Goal: Information Seeking & Learning: Find specific fact

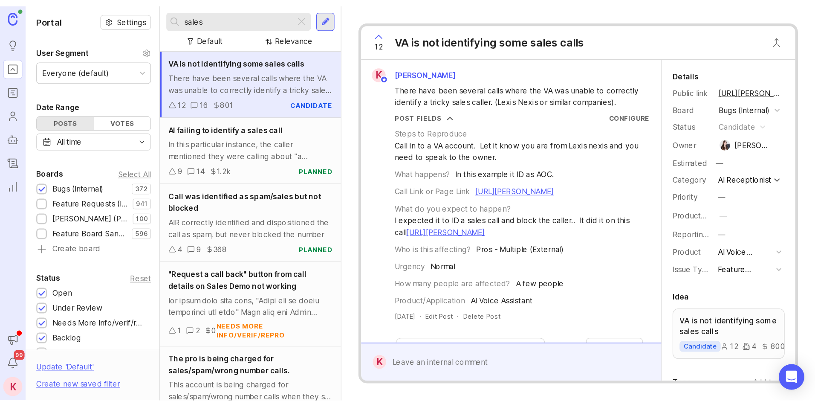
scroll to position [140, 0]
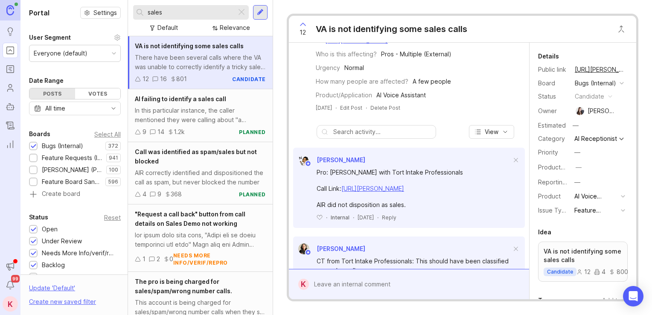
click at [175, 12] on input "sales" at bounding box center [190, 12] width 85 height 9
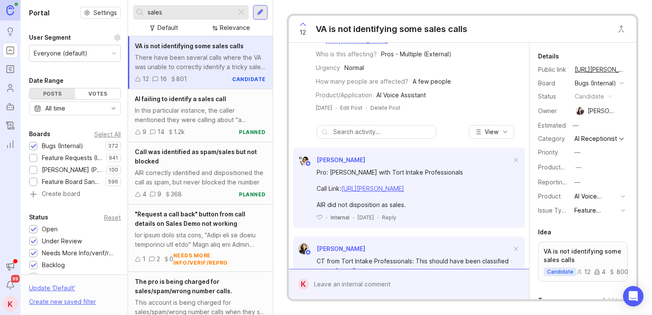
click at [175, 12] on input "sales" at bounding box center [190, 12] width 85 height 9
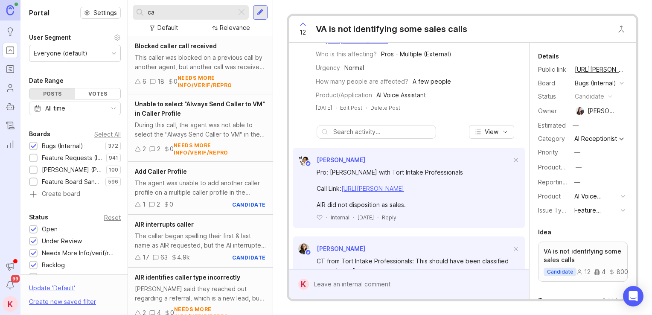
type input "c"
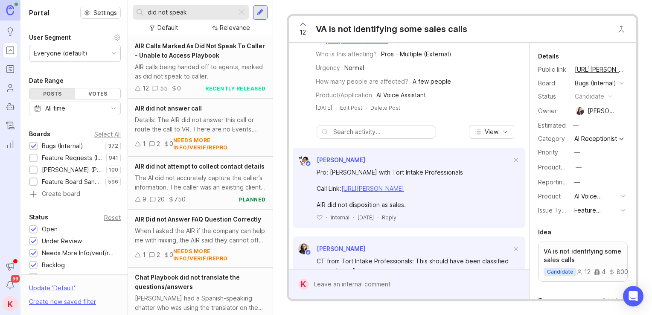
type input "did not speak"
click at [189, 55] on span "AIR Calls Marked As Did Not Speak To Caller - Unable to Access Playbook" at bounding box center [200, 50] width 130 height 17
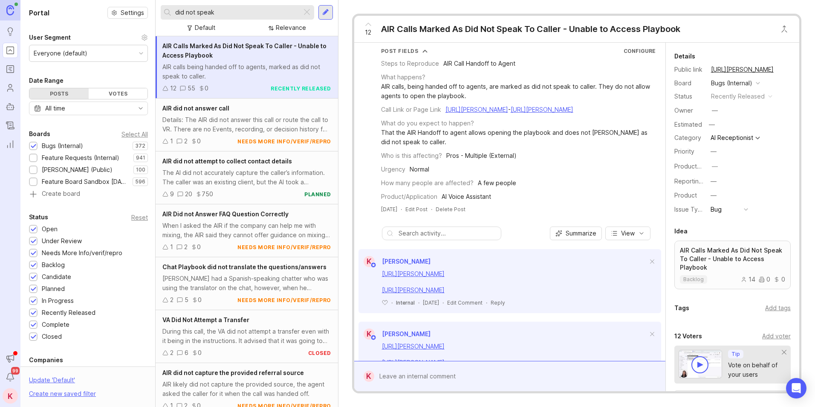
scroll to position [37, 0]
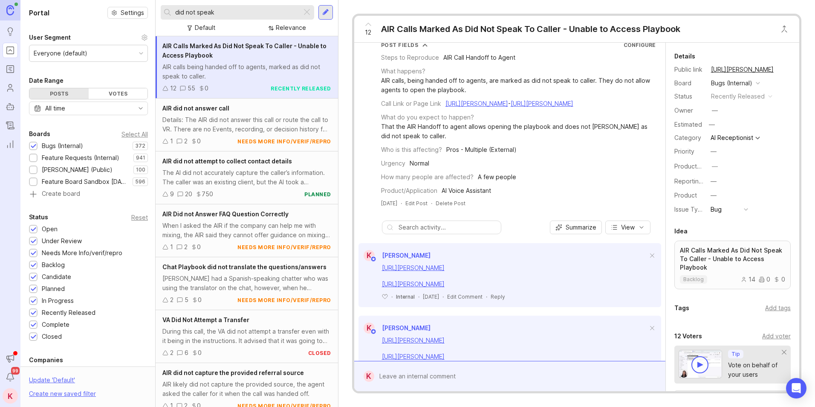
drag, startPoint x: 536, startPoint y: 209, endPoint x: 538, endPoint y: 229, distance: 19.3
click at [445, 269] on link "[URL][PERSON_NAME]" at bounding box center [413, 265] width 63 height 7
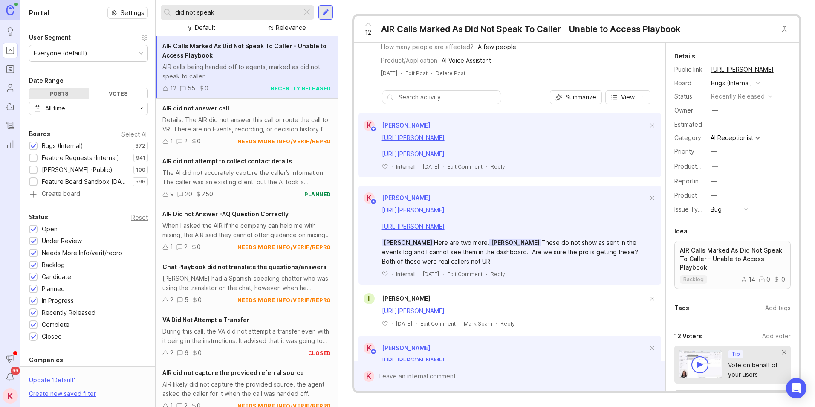
scroll to position [241, 0]
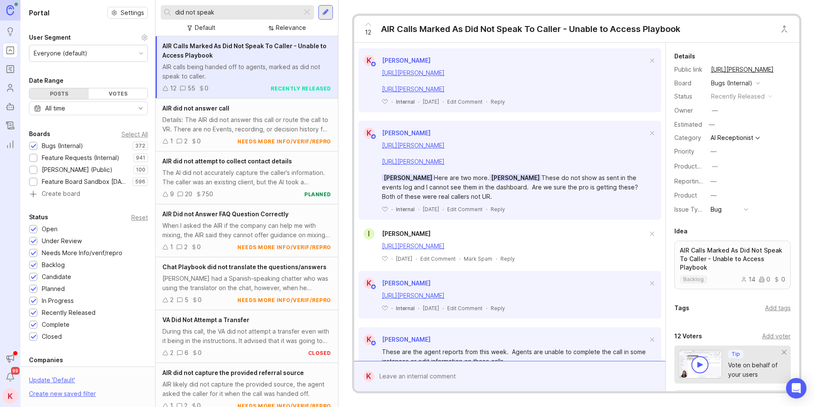
drag, startPoint x: 560, startPoint y: 180, endPoint x: 565, endPoint y: 226, distance: 47.1
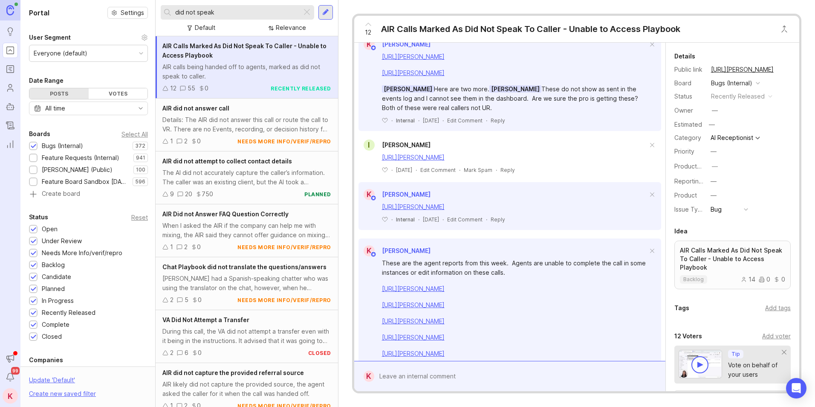
drag, startPoint x: 567, startPoint y: 203, endPoint x: 571, endPoint y: 224, distance: 21.2
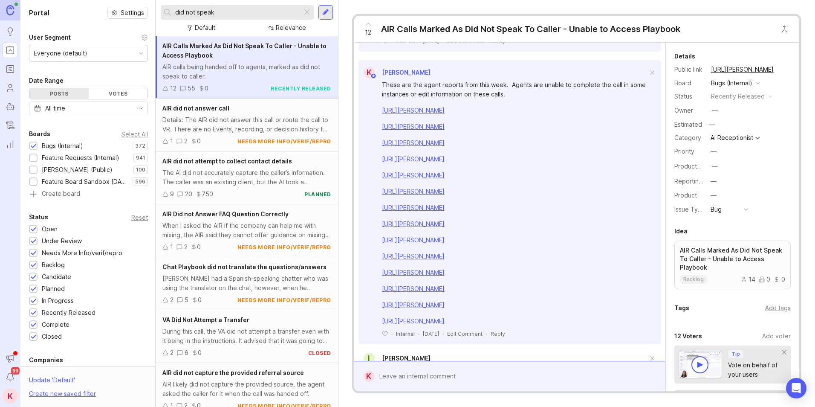
scroll to position [557, 0]
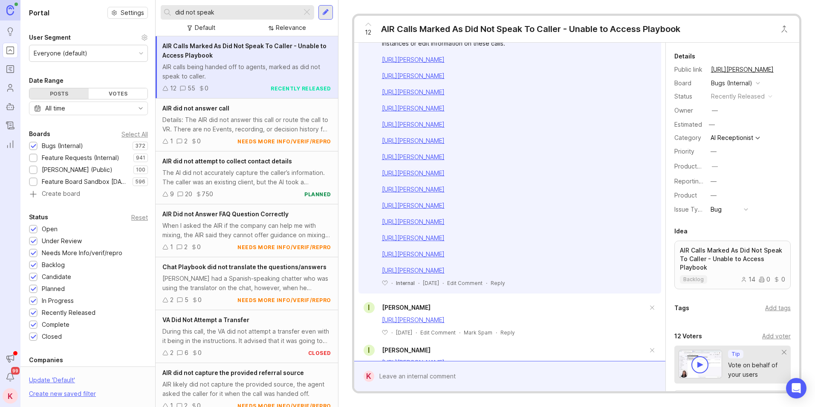
drag, startPoint x: 606, startPoint y: 241, endPoint x: 613, endPoint y: 288, distance: 47.9
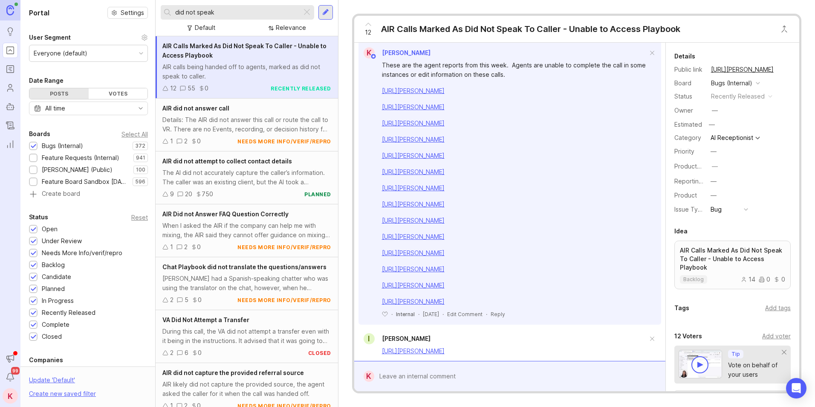
drag, startPoint x: 635, startPoint y: 177, endPoint x: 629, endPoint y: 151, distance: 26.4
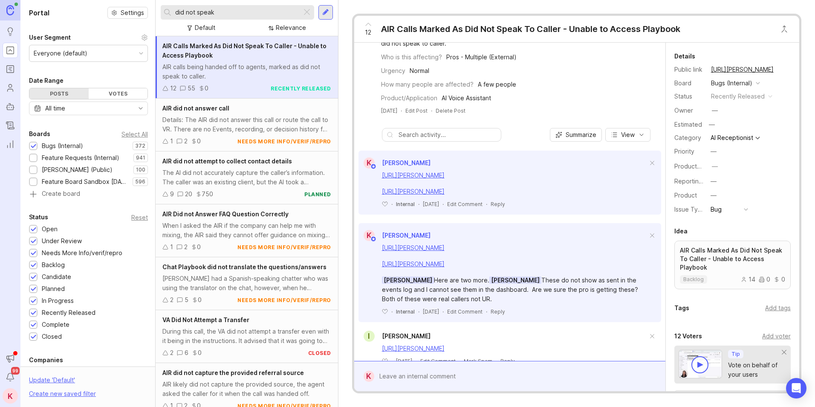
drag, startPoint x: 637, startPoint y: 205, endPoint x: 631, endPoint y: 146, distance: 59.2
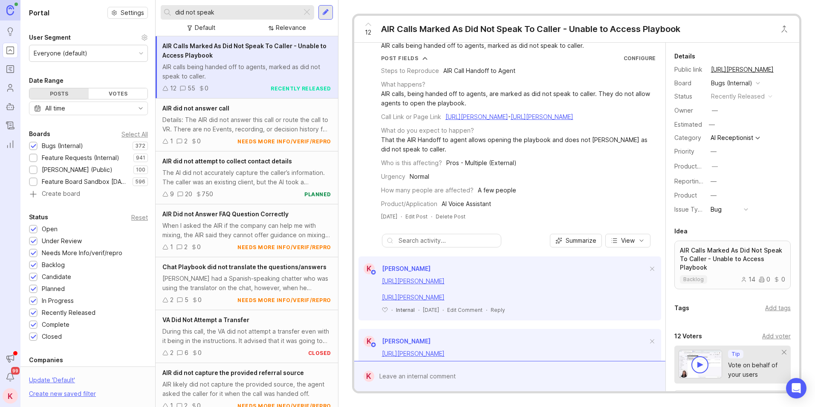
drag, startPoint x: 620, startPoint y: 145, endPoint x: 620, endPoint y: 130, distance: 14.5
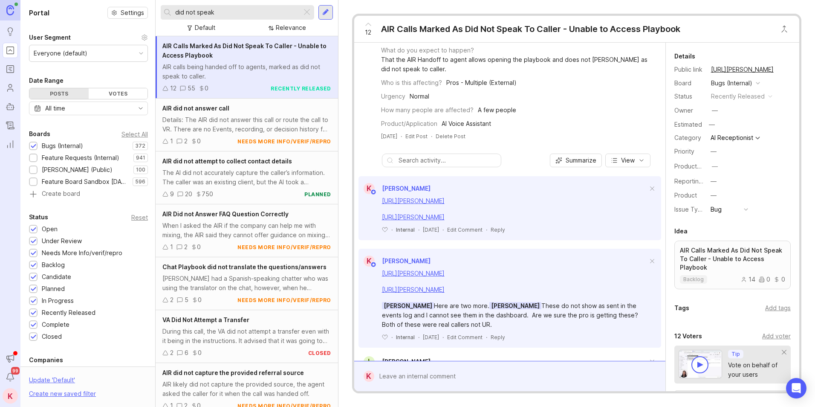
scroll to position [125, 0]
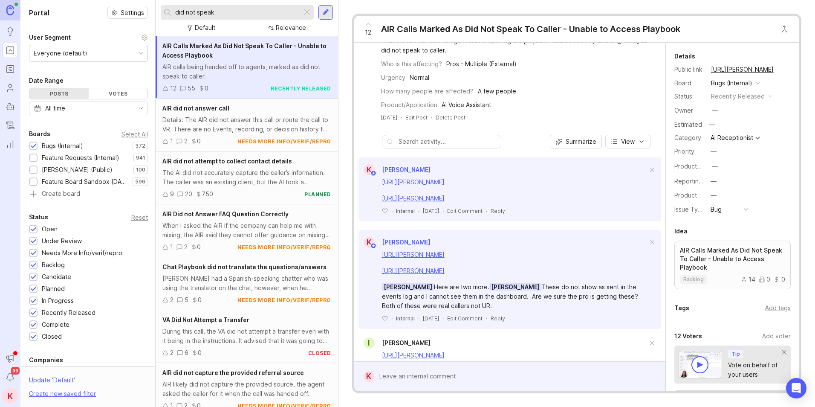
drag, startPoint x: 613, startPoint y: 195, endPoint x: 613, endPoint y: 212, distance: 17.1
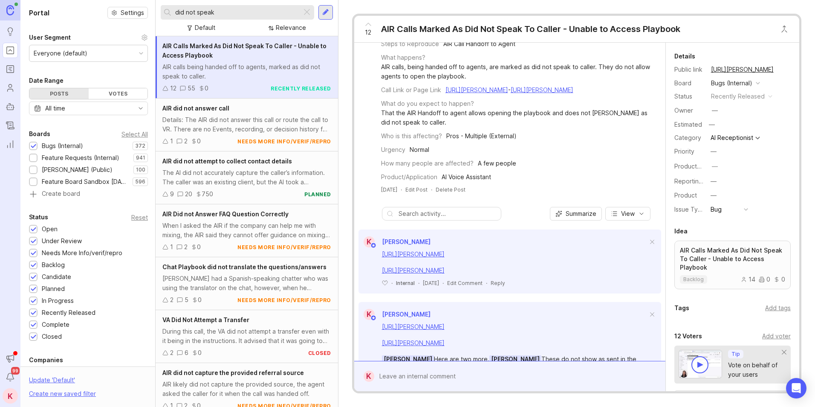
scroll to position [0, 0]
